Goal: Find specific fact: Find contact information

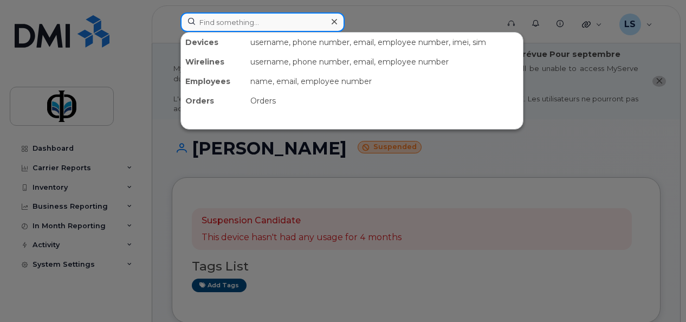
click at [226, 21] on input at bounding box center [263, 22] width 164 height 20
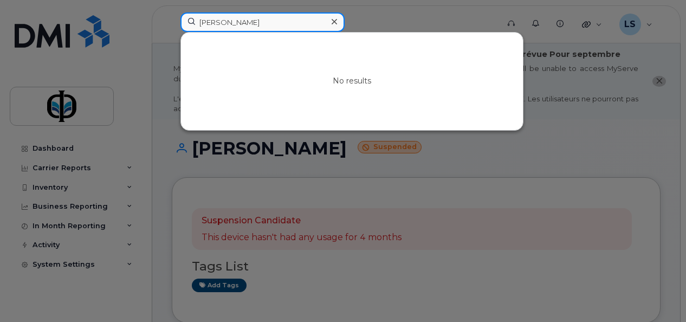
click at [232, 23] on input "[PERSON_NAME]" at bounding box center [263, 22] width 164 height 20
type input "K"
type input "0754"
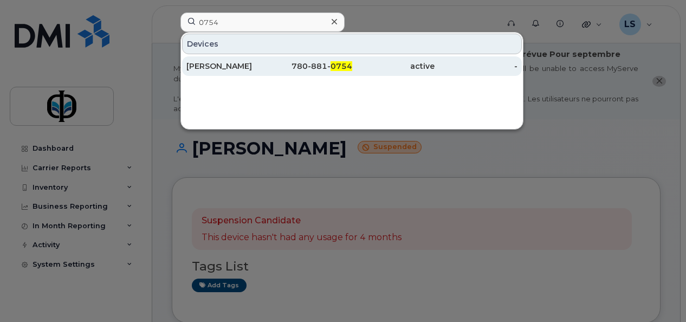
click at [256, 68] on div "[PERSON_NAME]" at bounding box center [228, 66] width 83 height 11
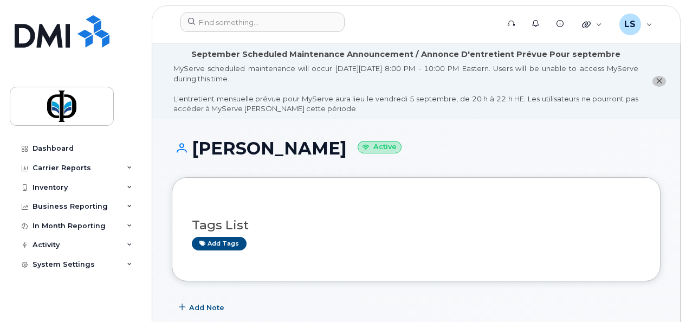
scroll to position [282, 0]
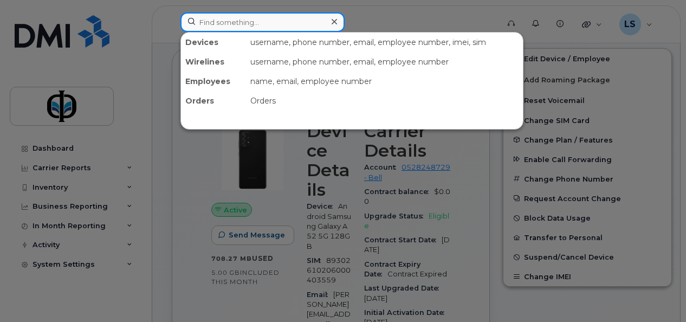
click at [292, 26] on input at bounding box center [263, 22] width 164 height 20
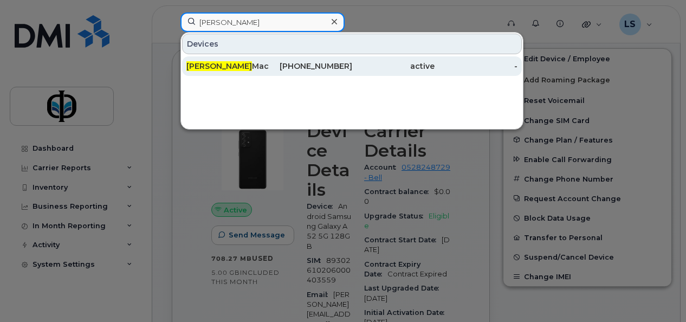
type input "linda"
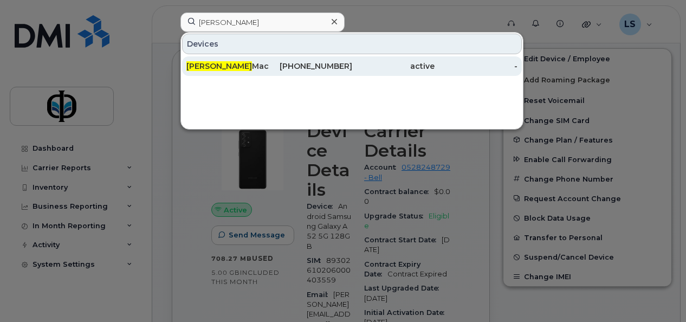
click at [283, 62] on div "403-831-4903" at bounding box center [310, 66] width 83 height 11
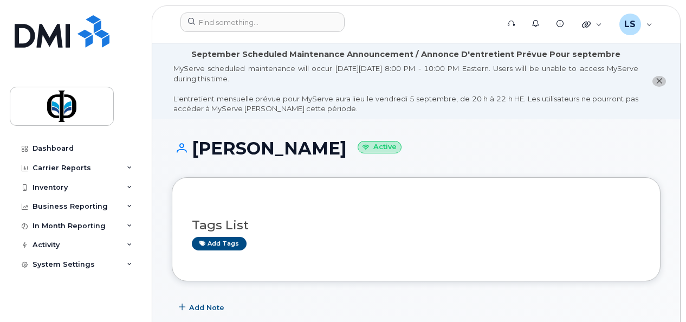
drag, startPoint x: 686, startPoint y: 61, endPoint x: 682, endPoint y: 92, distance: 31.7
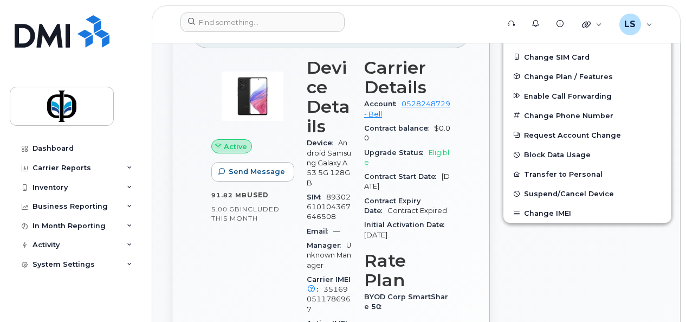
scroll to position [348, 0]
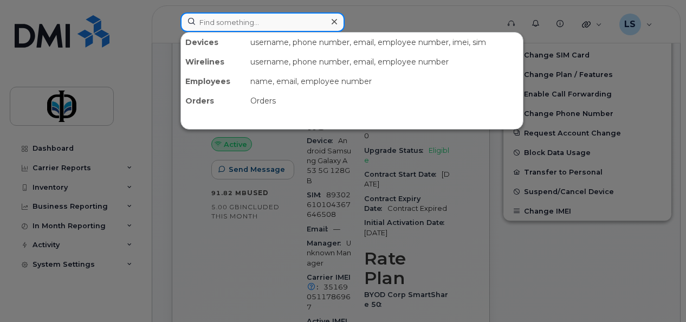
click at [275, 21] on input at bounding box center [263, 22] width 164 height 20
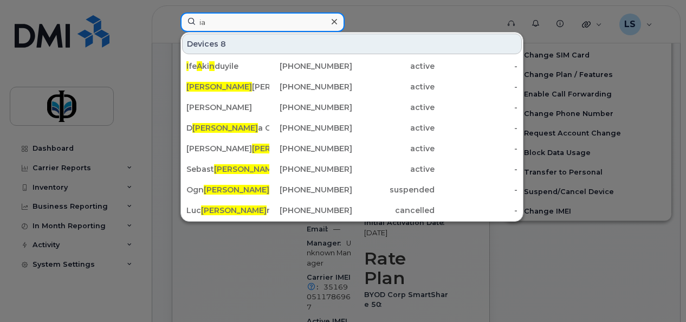
type input "i"
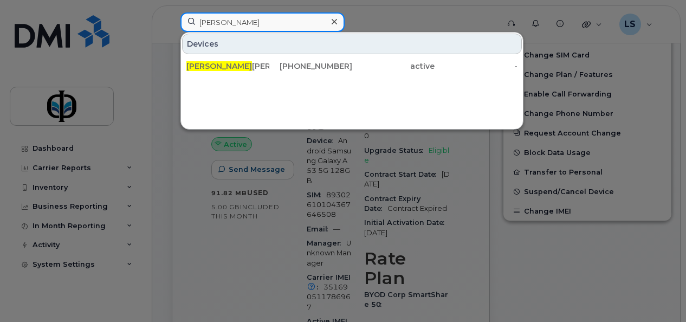
type input "[PERSON_NAME]"
